Goal: Task Accomplishment & Management: Use online tool/utility

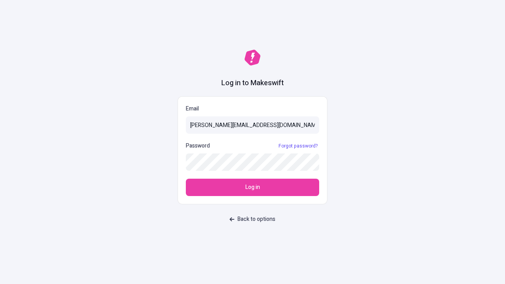
type input "[PERSON_NAME][EMAIL_ADDRESS][DOMAIN_NAME]"
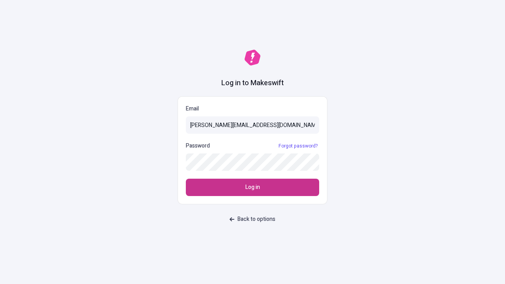
click at [253, 188] on span "Log in" at bounding box center [253, 187] width 15 height 9
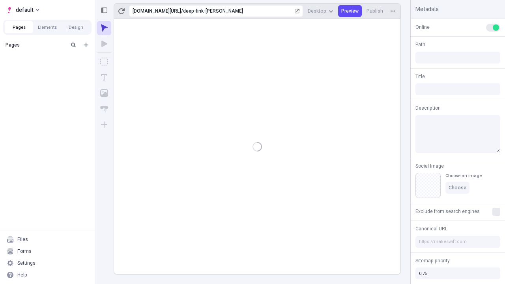
type input "/deep-link-[PERSON_NAME]"
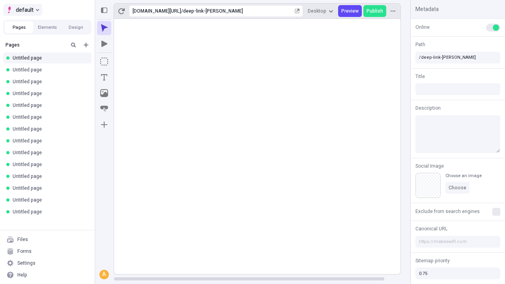
click at [22, 10] on span "default" at bounding box center [25, 9] width 18 height 9
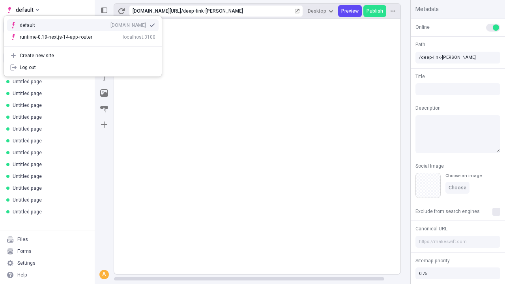
click at [111, 24] on div "qee9k4dy7d.staging.makeswift.site" at bounding box center [129, 25] width 36 height 6
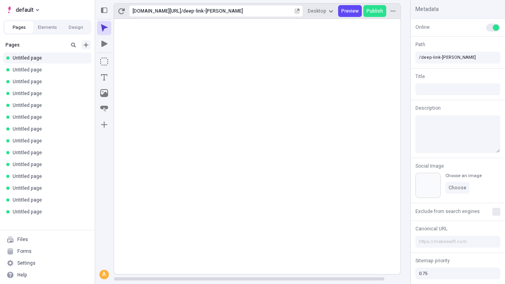
click at [86, 45] on icon "Add new" at bounding box center [86, 45] width 5 height 5
click at [128, 61] on span "Blank page" at bounding box center [132, 61] width 49 height 6
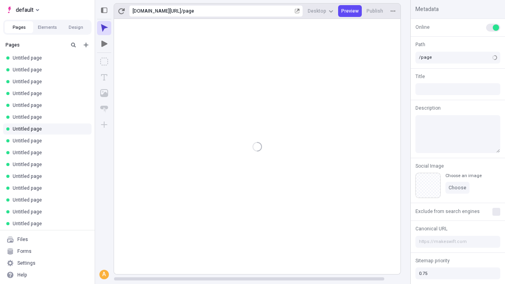
type input "/deep-link-turbo"
